Goal: Information Seeking & Learning: Check status

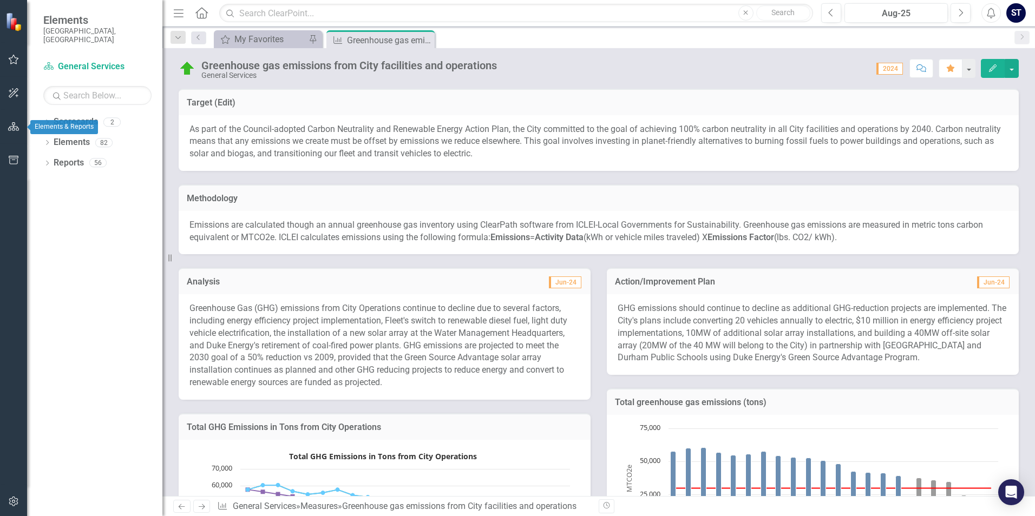
click at [11, 129] on icon "button" at bounding box center [13, 126] width 11 height 9
click at [56, 136] on link "Elements" at bounding box center [72, 142] width 36 height 12
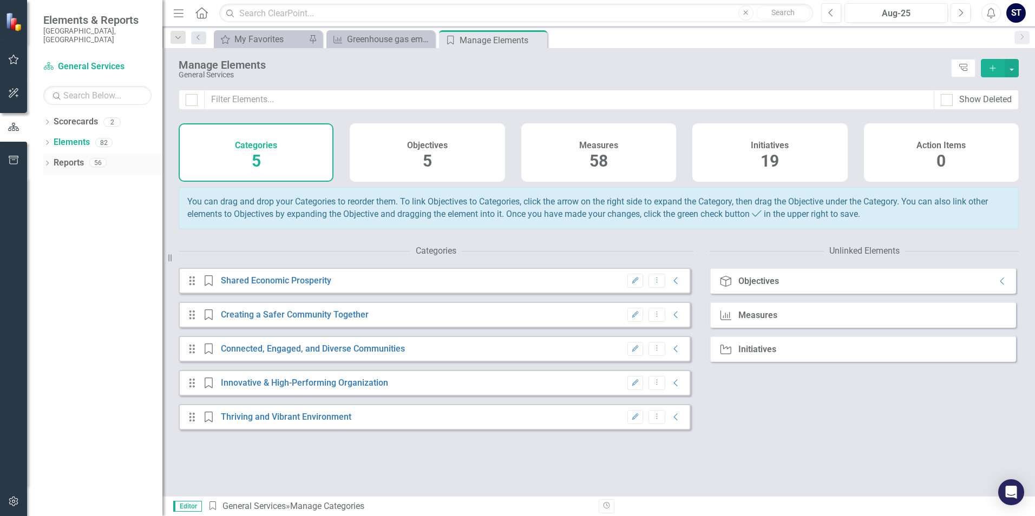
click at [70, 157] on link "Reports" at bounding box center [69, 163] width 30 height 12
click at [49, 161] on icon "Dropdown" at bounding box center [47, 164] width 8 height 6
click at [101, 196] on link "Scorecard Scorecards" at bounding box center [87, 202] width 59 height 12
click at [128, 198] on div "12" at bounding box center [131, 202] width 17 height 9
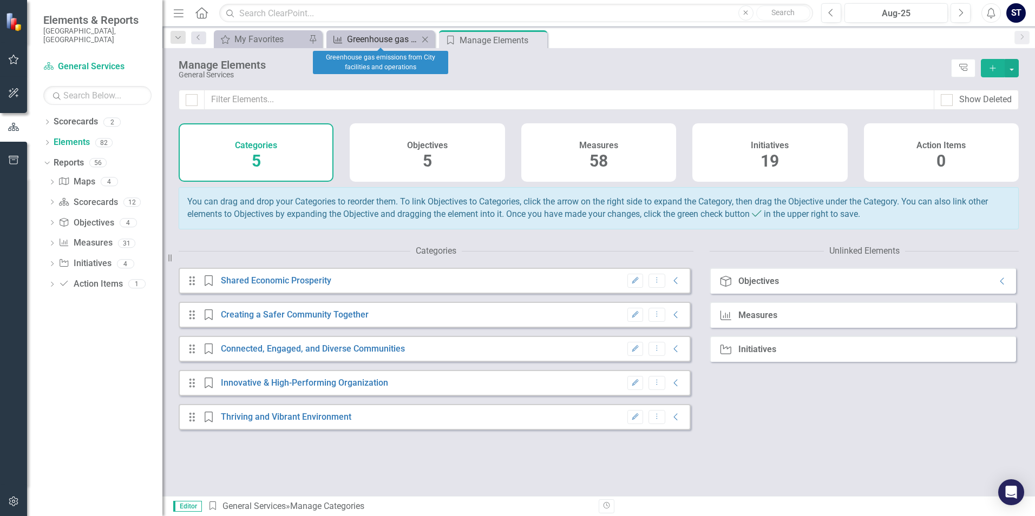
click at [368, 43] on div "Greenhouse gas emissions from City facilities and operations" at bounding box center [382, 39] width 71 height 14
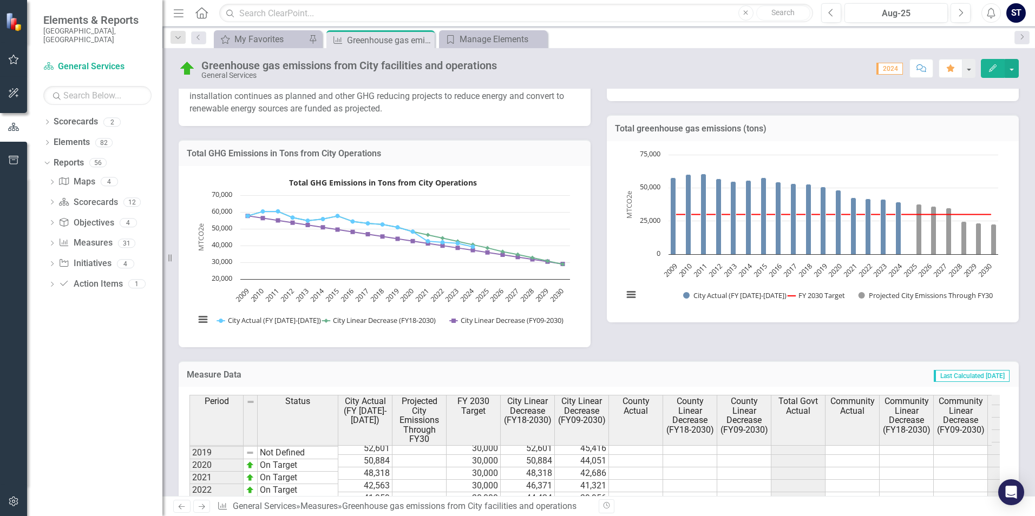
scroll to position [325, 0]
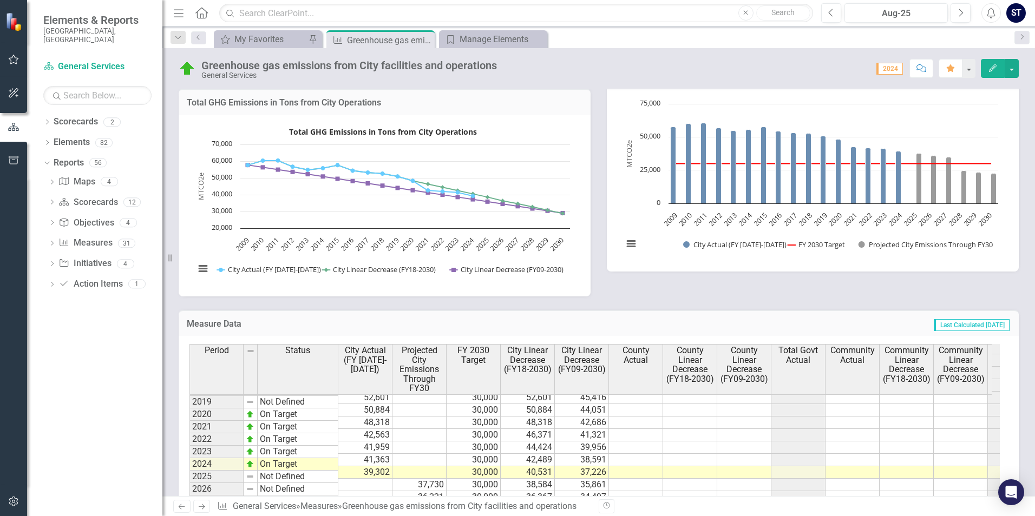
click at [881, 72] on span "2024" at bounding box center [889, 69] width 27 height 12
click at [894, 69] on span "2024" at bounding box center [889, 69] width 27 height 12
click at [1010, 69] on button "button" at bounding box center [1012, 68] width 14 height 19
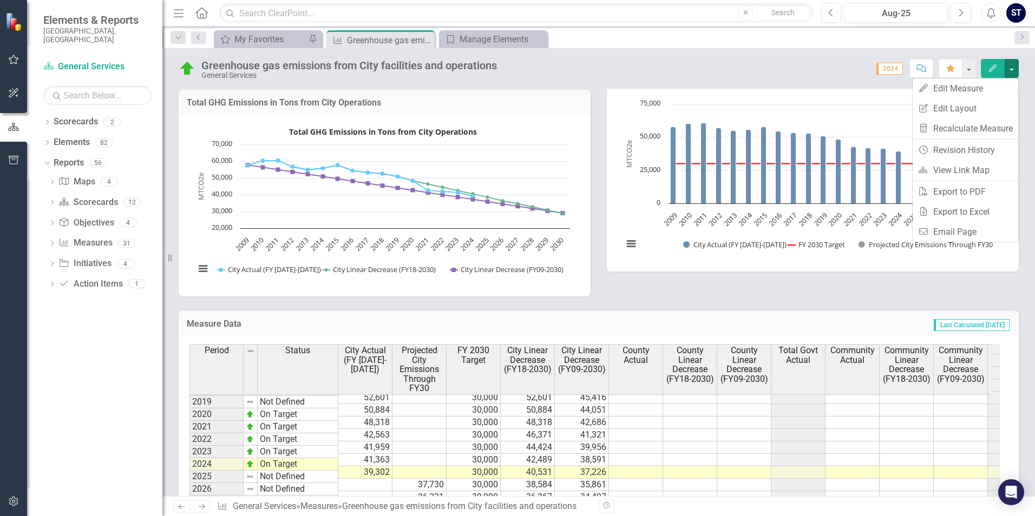
click at [846, 64] on div "Score: 0.00 2024 Completed Comment Favorite Edit" at bounding box center [760, 68] width 516 height 18
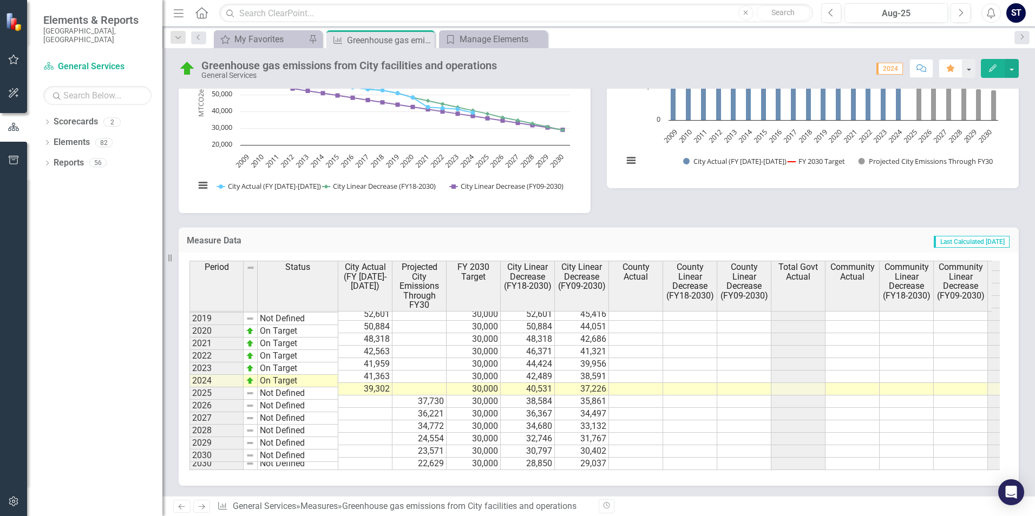
scroll to position [409, 0]
click at [332, 505] on link "Measures" at bounding box center [318, 506] width 37 height 10
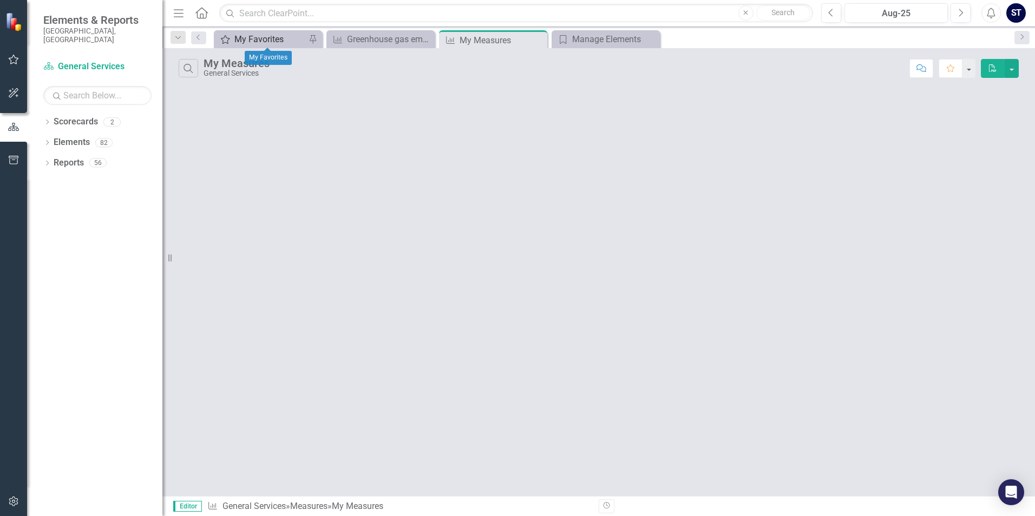
click at [250, 40] on div "My Favorites" at bounding box center [269, 39] width 71 height 14
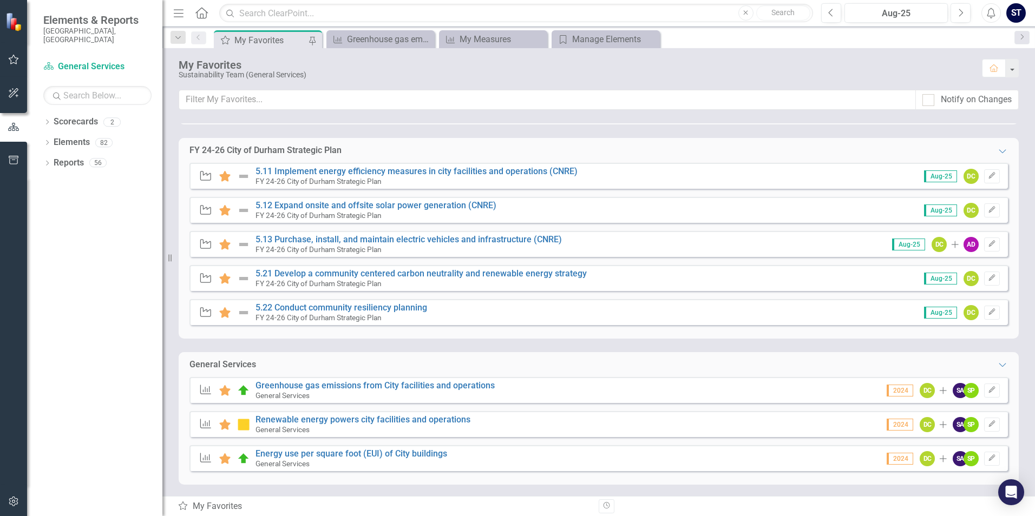
scroll to position [65, 0]
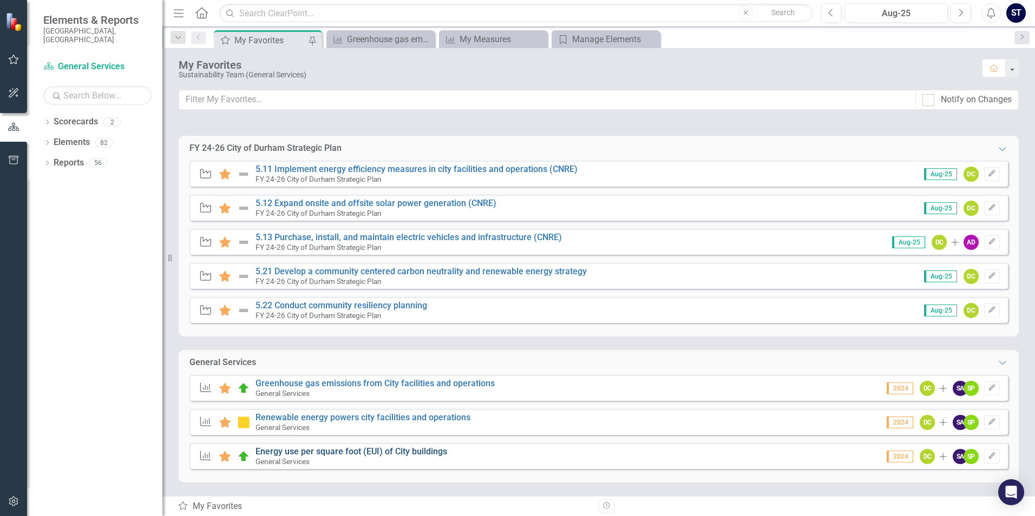
click at [390, 453] on link "Energy use per square foot (EUI) of City buildings" at bounding box center [351, 452] width 192 height 10
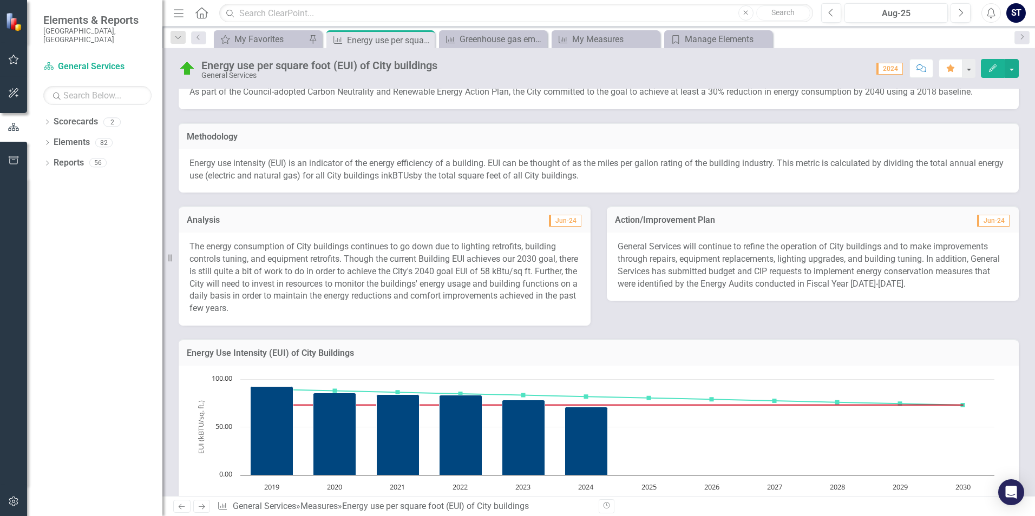
scroll to position [162, 0]
